Goal: Navigation & Orientation: Find specific page/section

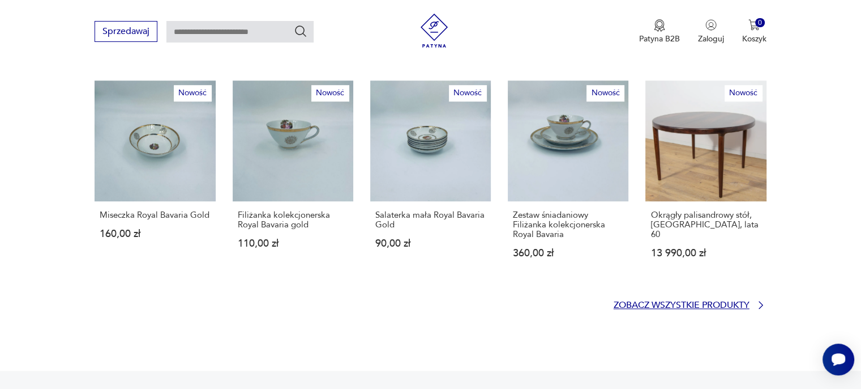
click at [663, 301] on p "Zobacz wszystkie produkty" at bounding box center [682, 304] width 136 height 7
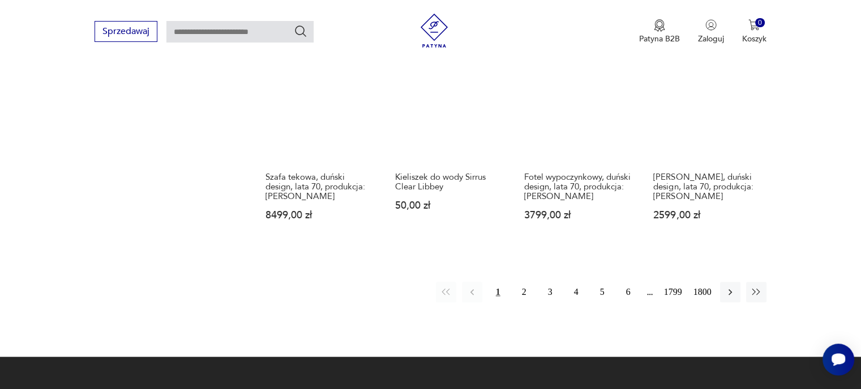
scroll to position [957, 0]
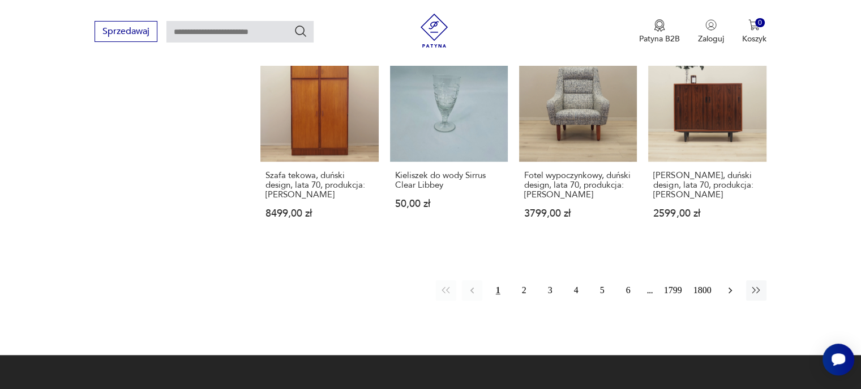
click at [728, 289] on icon "button" at bounding box center [730, 289] width 11 height 11
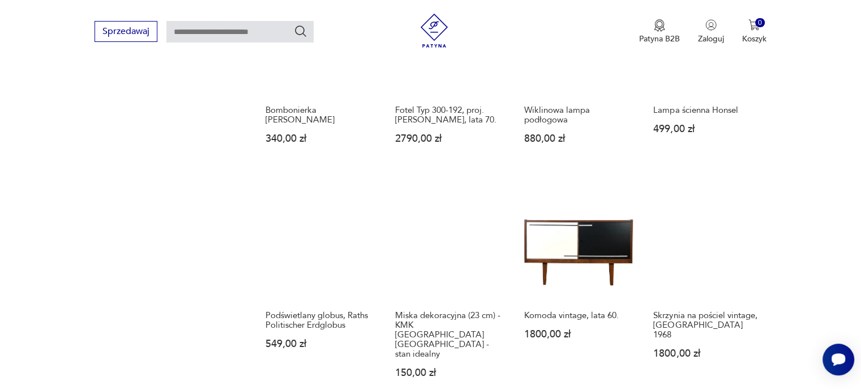
scroll to position [882, 0]
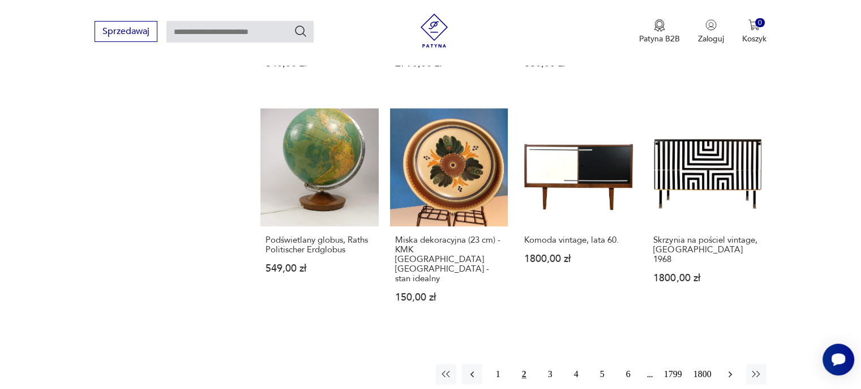
click at [726, 368] on icon "button" at bounding box center [730, 373] width 11 height 11
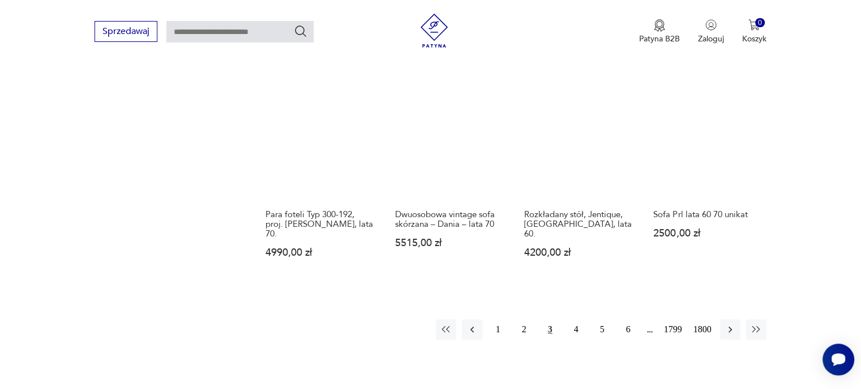
scroll to position [939, 0]
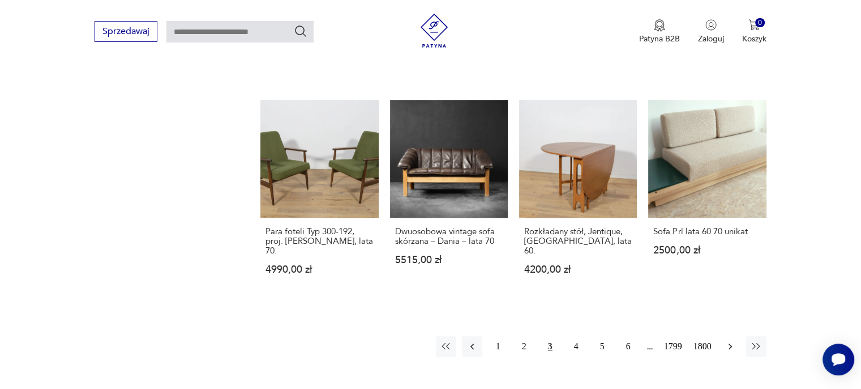
click at [727, 340] on icon "button" at bounding box center [730, 345] width 11 height 11
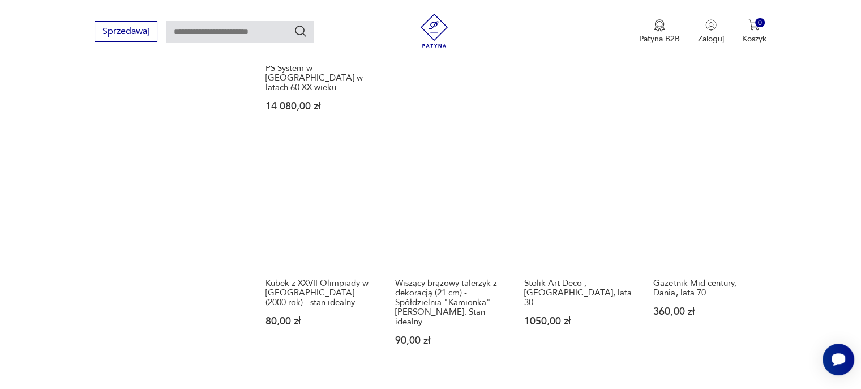
scroll to position [996, 0]
